Goal: Transaction & Acquisition: Subscribe to service/newsletter

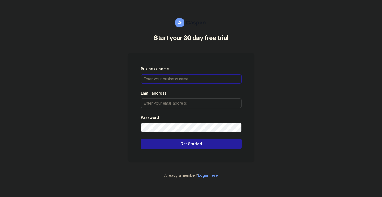
click at [171, 79] on input "text" at bounding box center [191, 78] width 101 height 9
type input "S"
type input "[PERSON_NAME]'s clinic"
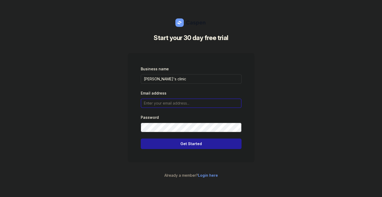
click at [184, 104] on input "email" at bounding box center [191, 102] width 101 height 9
click at [192, 100] on input "email" at bounding box center [191, 102] width 101 height 9
type input "[EMAIL_ADDRESS][DOMAIN_NAME]"
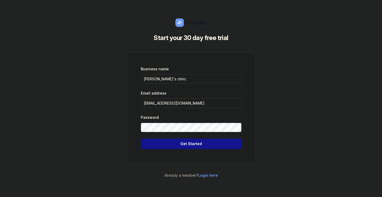
click at [194, 144] on span "Get Started" at bounding box center [191, 143] width 95 height 6
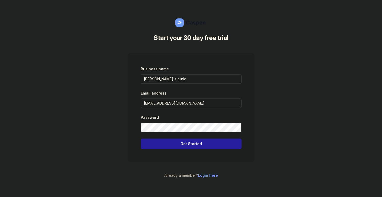
select select
select select "IN"
select select "[GEOGRAPHIC_DATA]/[GEOGRAPHIC_DATA]"
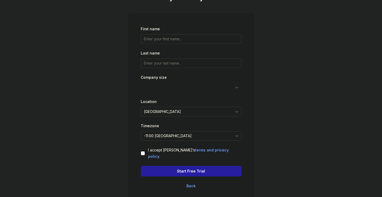
click at [206, 92] on select "1-4 5-14 15-49 50-99 100+" at bounding box center [191, 86] width 101 height 9
select select "5-14"
click at [141, 86] on select "1-4 5-14 15-49 50-99 100+" at bounding box center [191, 86] width 101 height 9
click at [206, 67] on input "text" at bounding box center [191, 62] width 101 height 9
type input "[PERSON_NAME]"
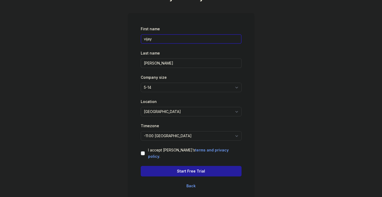
drag, startPoint x: 176, startPoint y: 41, endPoint x: 115, endPoint y: 50, distance: 61.6
click at [115, 50] on div "Start your 30 day free trial First name [PERSON_NAME] Last name [PERSON_NAME] C…" at bounding box center [191, 98] width 382 height 197
type input "Aditya"
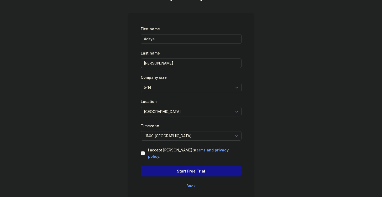
click at [156, 168] on span "Start Free Trial" at bounding box center [191, 171] width 95 height 6
